Goal: Task Accomplishment & Management: Use online tool/utility

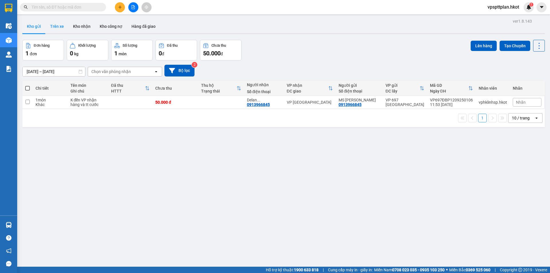
click at [58, 25] on button "Trên xe" at bounding box center [57, 26] width 23 height 14
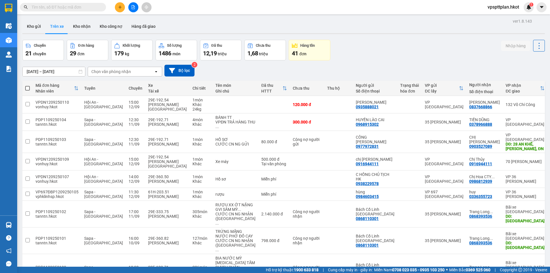
click at [118, 74] on div "Chọn văn phòng nhận" at bounding box center [111, 72] width 40 height 6
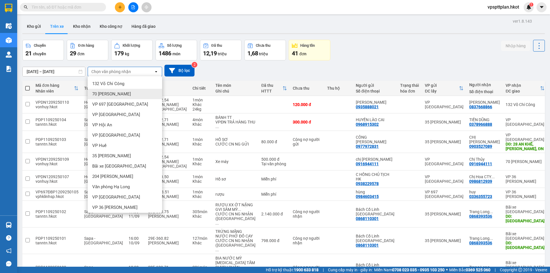
click at [117, 104] on span "VP 697 [GEOGRAPHIC_DATA]" at bounding box center [120, 104] width 56 height 6
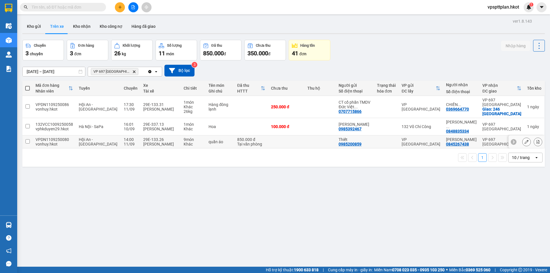
click at [285, 136] on td at bounding box center [286, 142] width 36 height 13
checkbox input "true"
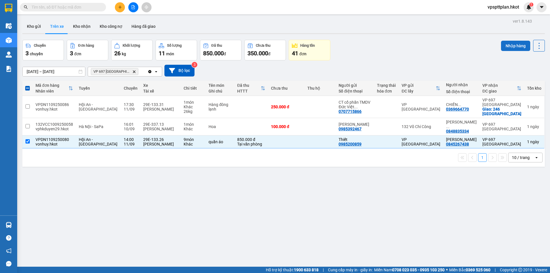
click at [513, 45] on button "Nhập hàng" at bounding box center [515, 46] width 29 height 10
click at [84, 27] on button "Kho nhận" at bounding box center [81, 26] width 27 height 14
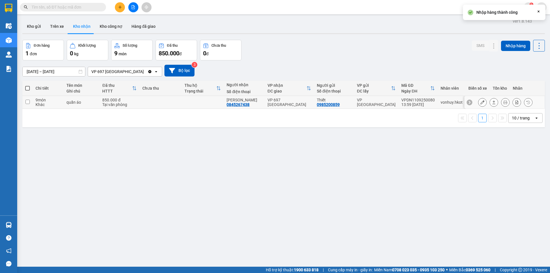
click at [179, 106] on td at bounding box center [161, 102] width 42 height 13
checkbox input "true"
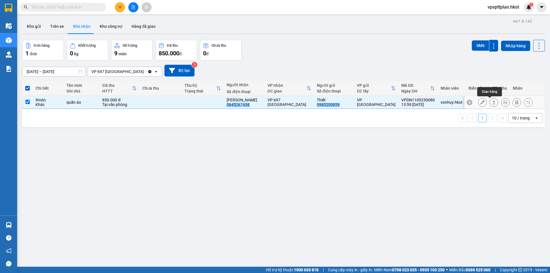
click at [490, 101] on button at bounding box center [494, 102] width 8 height 10
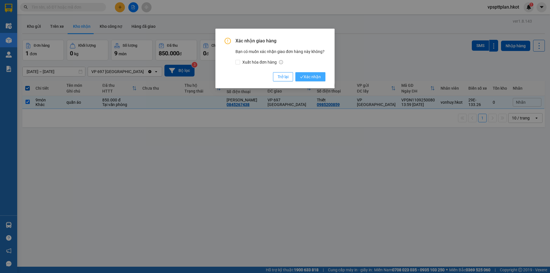
click at [306, 75] on span "Xác nhận" at bounding box center [310, 77] width 21 height 6
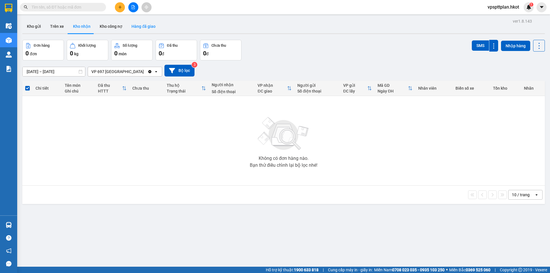
click at [145, 29] on button "Hàng đã giao" at bounding box center [143, 26] width 33 height 14
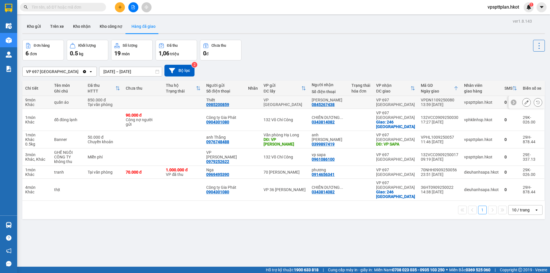
click at [173, 105] on td at bounding box center [183, 102] width 40 height 13
click at [38, 26] on button "Kho gửi" at bounding box center [33, 26] width 23 height 14
